Goal: Transaction & Acquisition: Purchase product/service

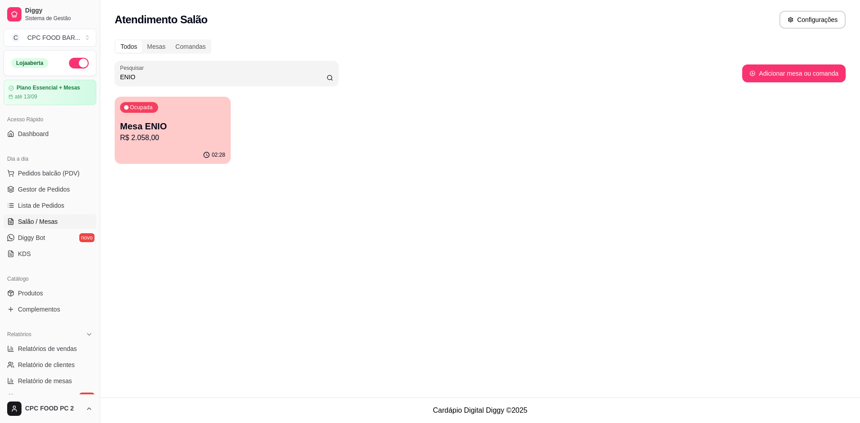
click at [222, 118] on div "Ocupada Mesa ENIO R$ 2.058,00" at bounding box center [173, 122] width 116 height 50
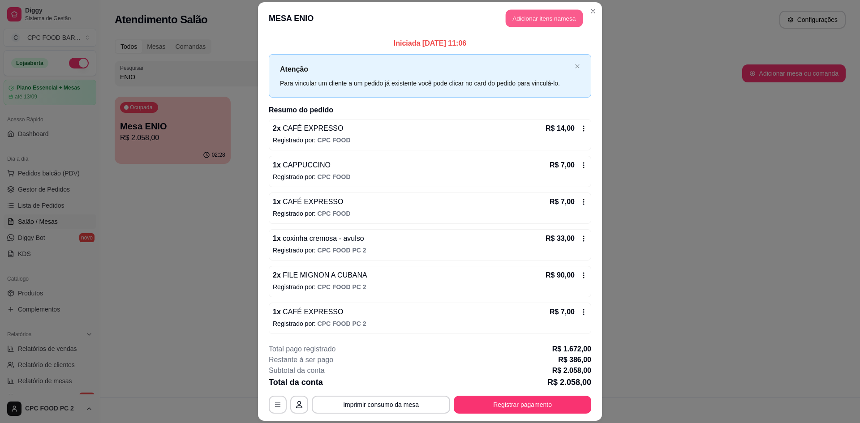
click at [515, 21] on button "Adicionar itens na mesa" at bounding box center [544, 17] width 77 height 17
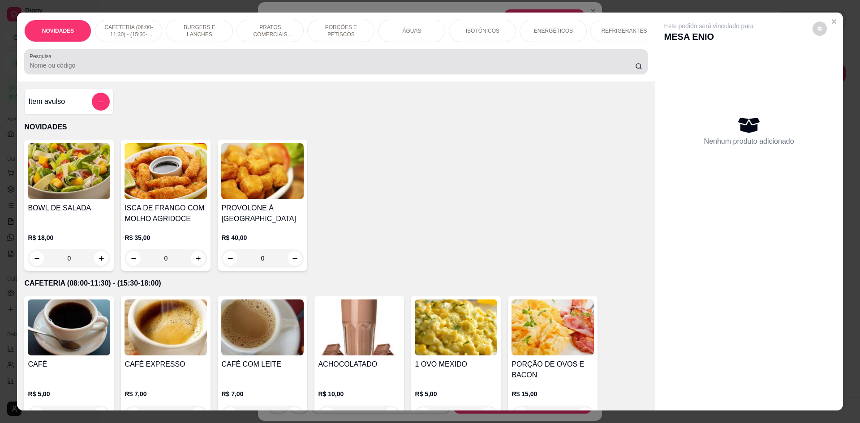
click at [375, 65] on div at bounding box center [336, 62] width 612 height 18
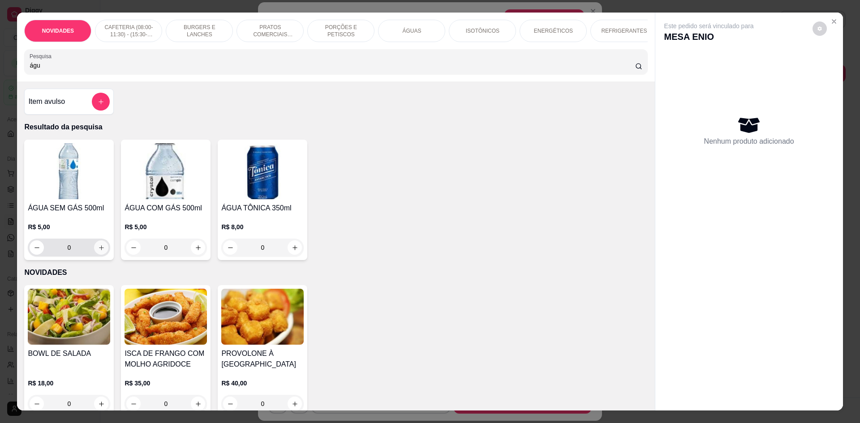
type input "águ"
click at [100, 251] on icon "increase-product-quantity" at bounding box center [101, 247] width 7 height 7
type input "1"
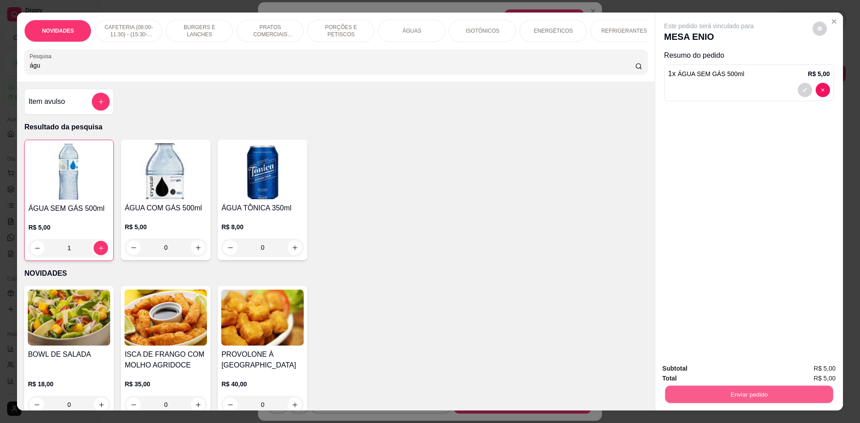
click at [692, 390] on button "Enviar pedido" at bounding box center [748, 394] width 168 height 17
click at [690, 370] on button "Não registrar e enviar pedido" at bounding box center [719, 372] width 90 height 17
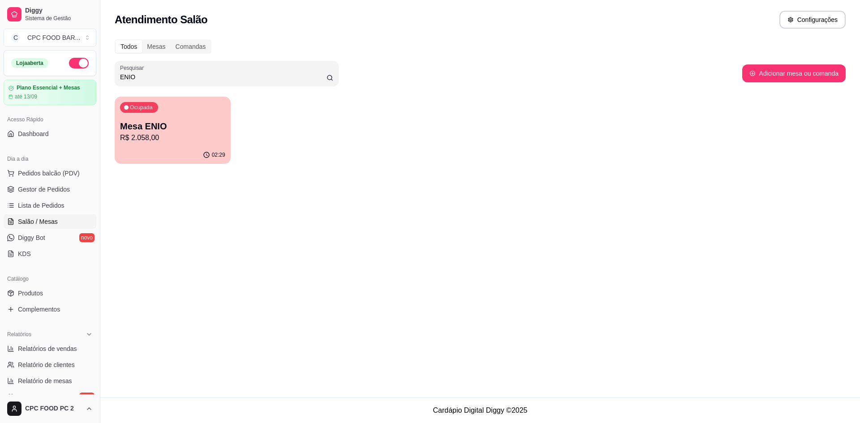
click at [227, 78] on input "ENIO" at bounding box center [223, 77] width 206 height 9
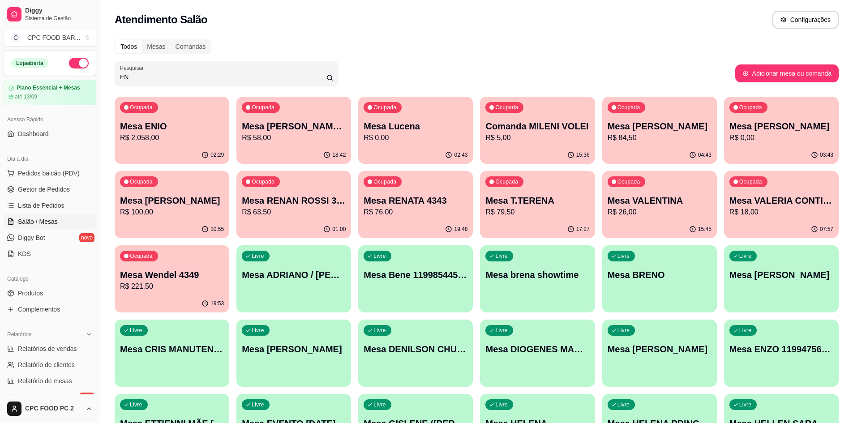
type input "E"
